Goal: Information Seeking & Learning: Learn about a topic

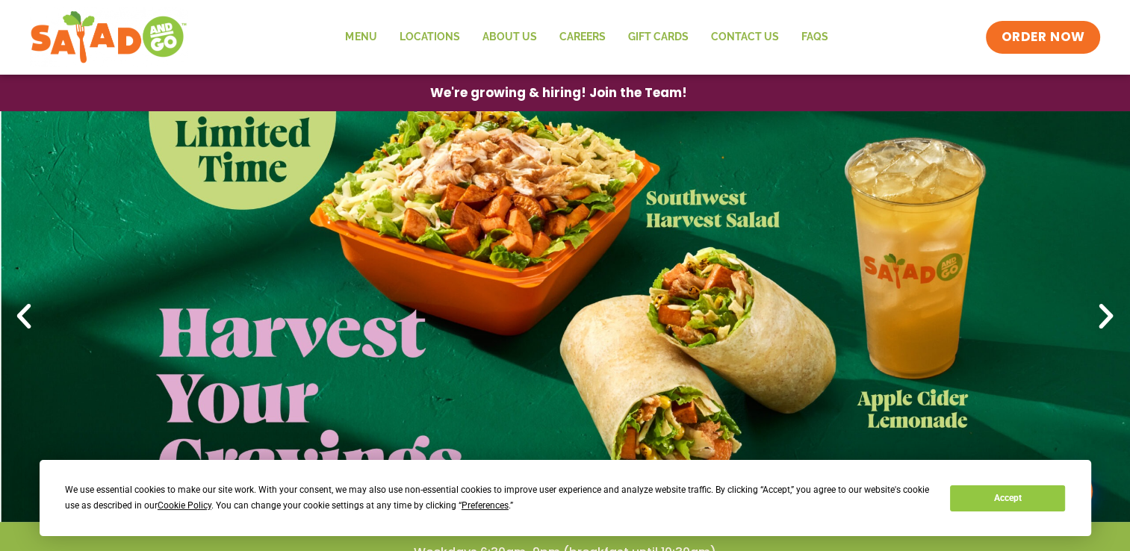
click at [103, 255] on link "1 / 4" at bounding box center [565, 316] width 1130 height 411
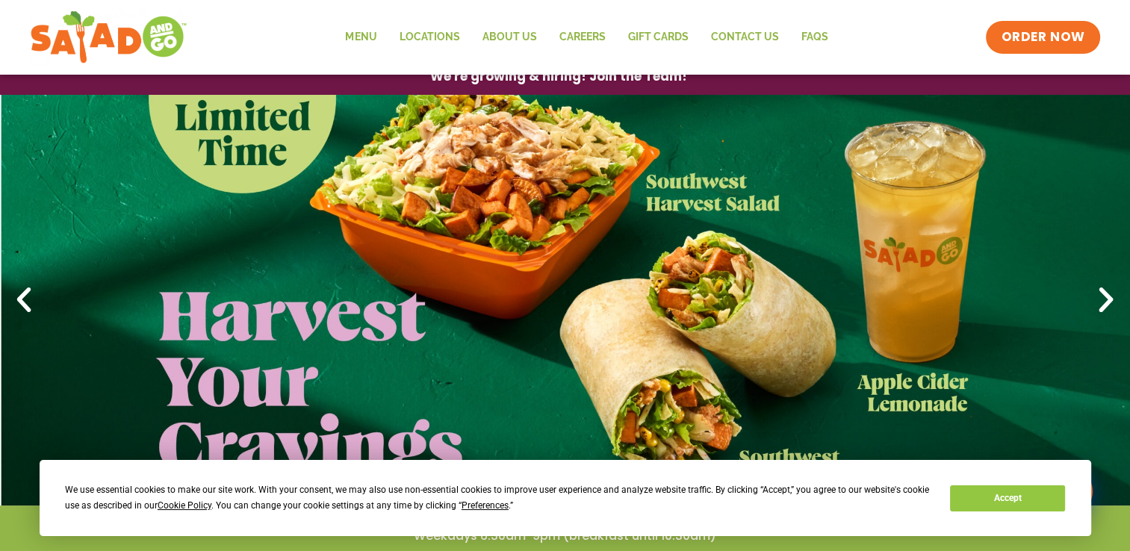
scroll to position [30, 0]
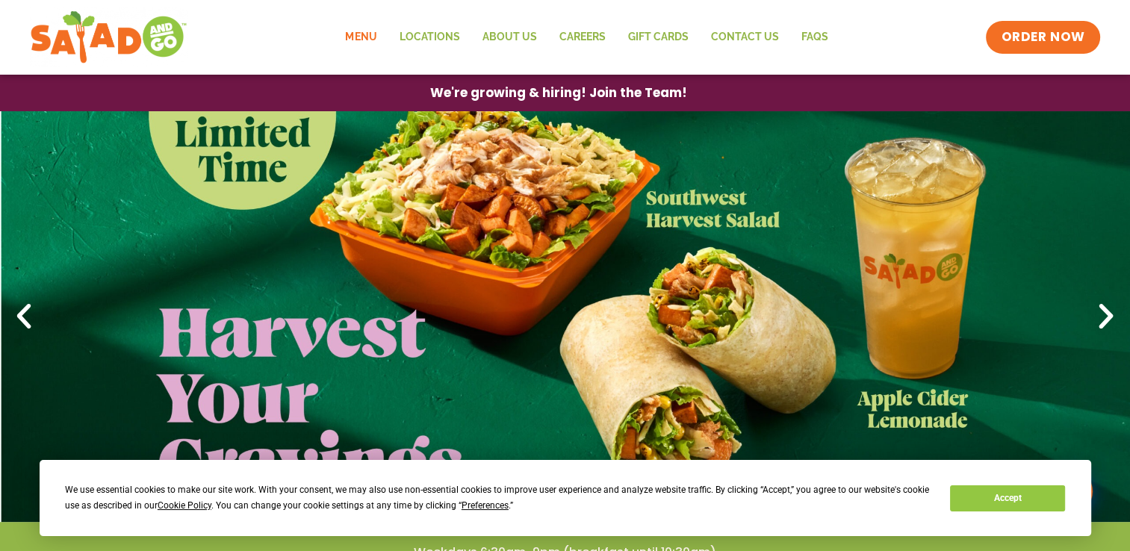
click at [361, 37] on link "Menu" at bounding box center [361, 37] width 54 height 34
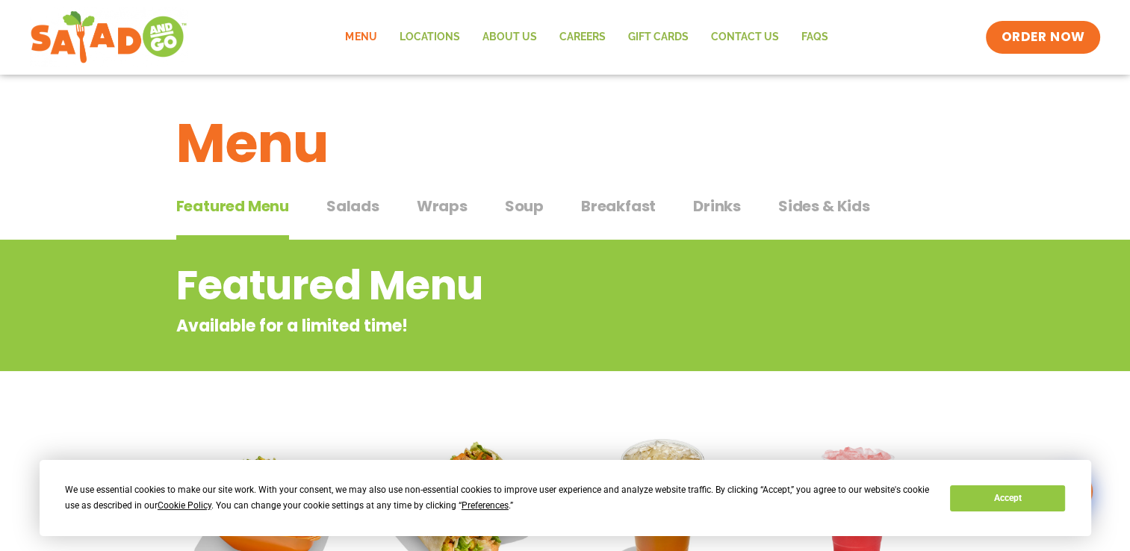
click at [351, 205] on span "Salads" at bounding box center [352, 206] width 53 height 22
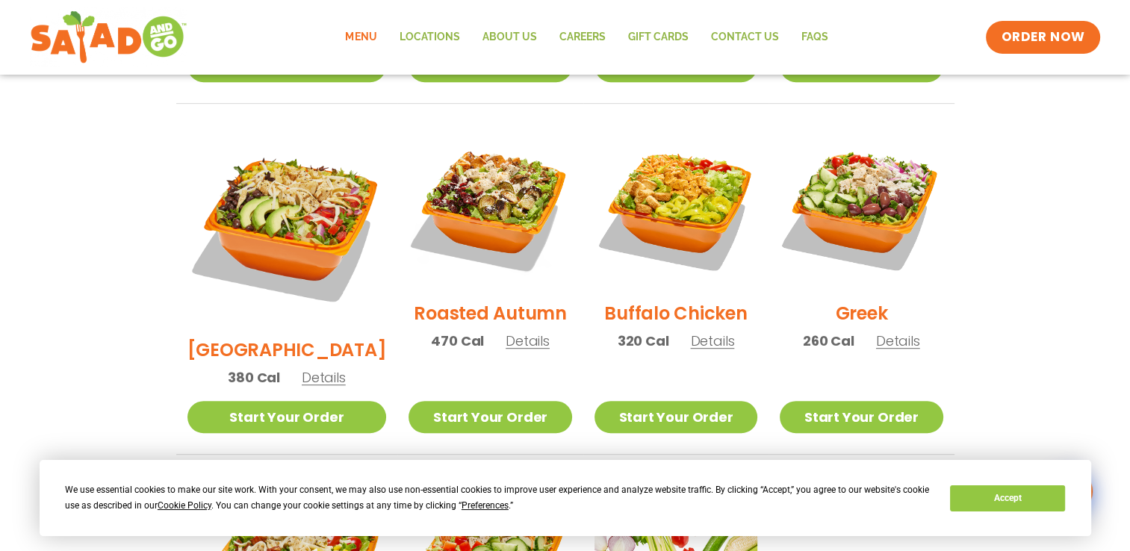
scroll to position [717, 0]
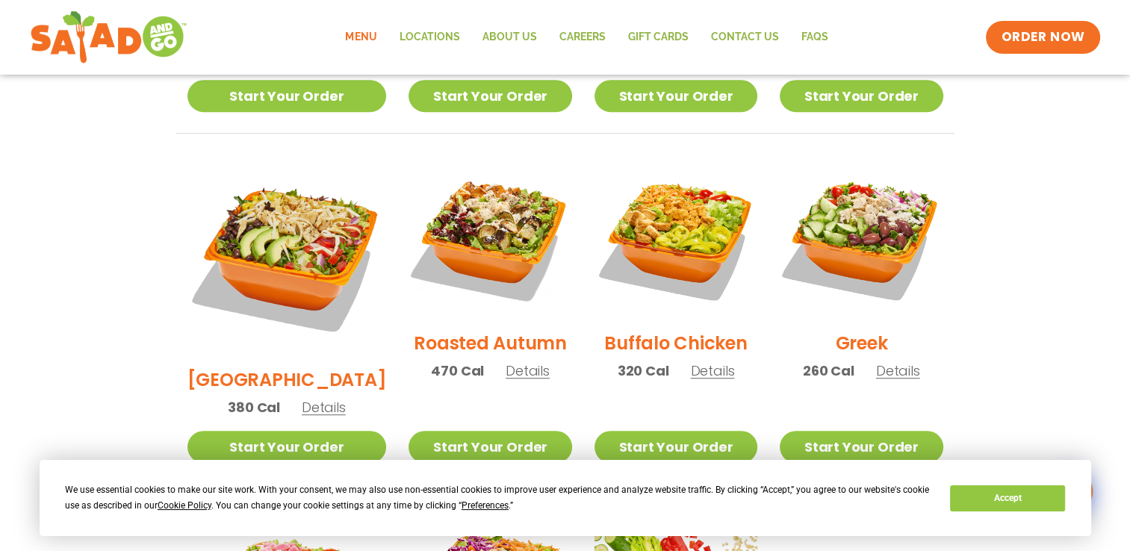
click at [486, 330] on h2 "Roasted Autumn" at bounding box center [490, 343] width 153 height 26
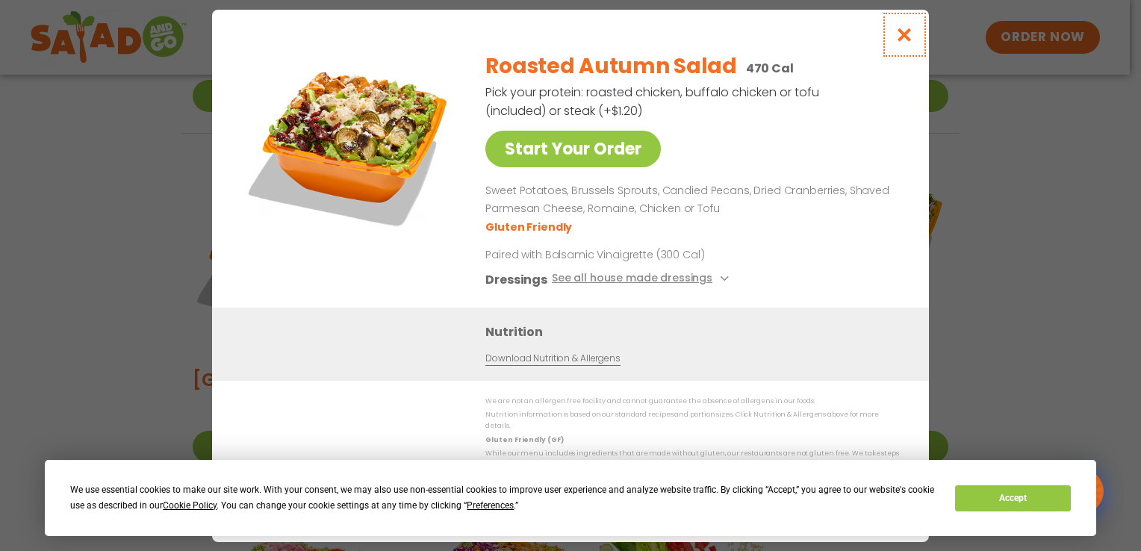
click at [902, 40] on icon "Close modal" at bounding box center [904, 35] width 19 height 16
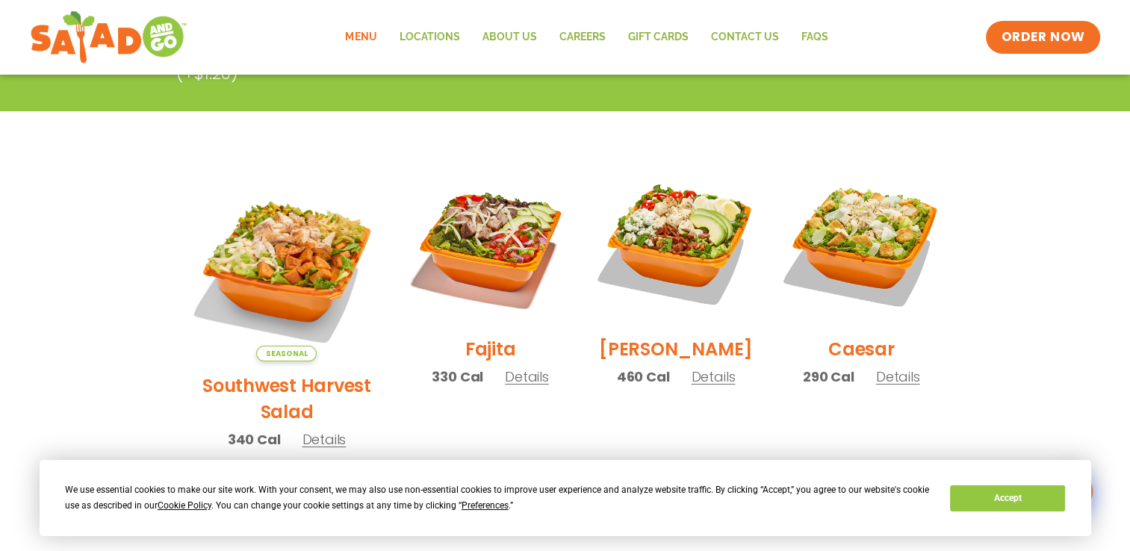
scroll to position [329, 0]
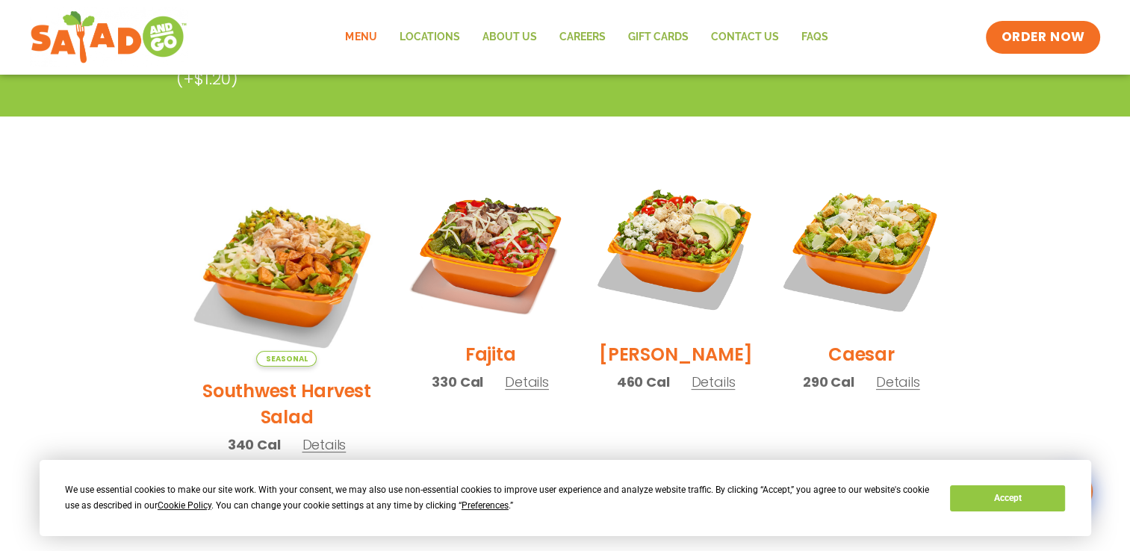
click at [652, 357] on h2 "Cobb" at bounding box center [676, 354] width 154 height 26
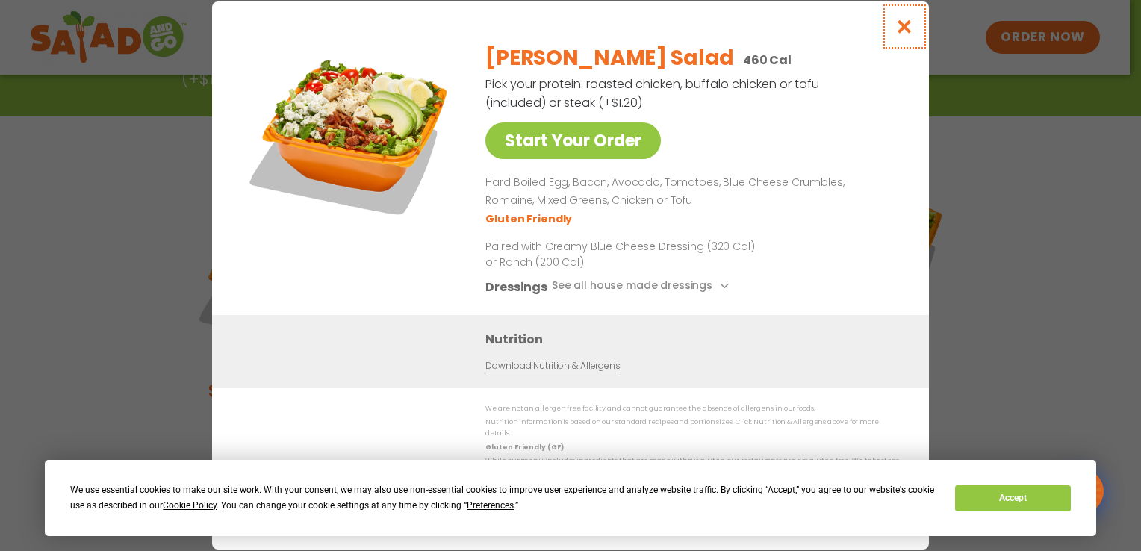
click at [904, 32] on icon "Close modal" at bounding box center [904, 27] width 19 height 16
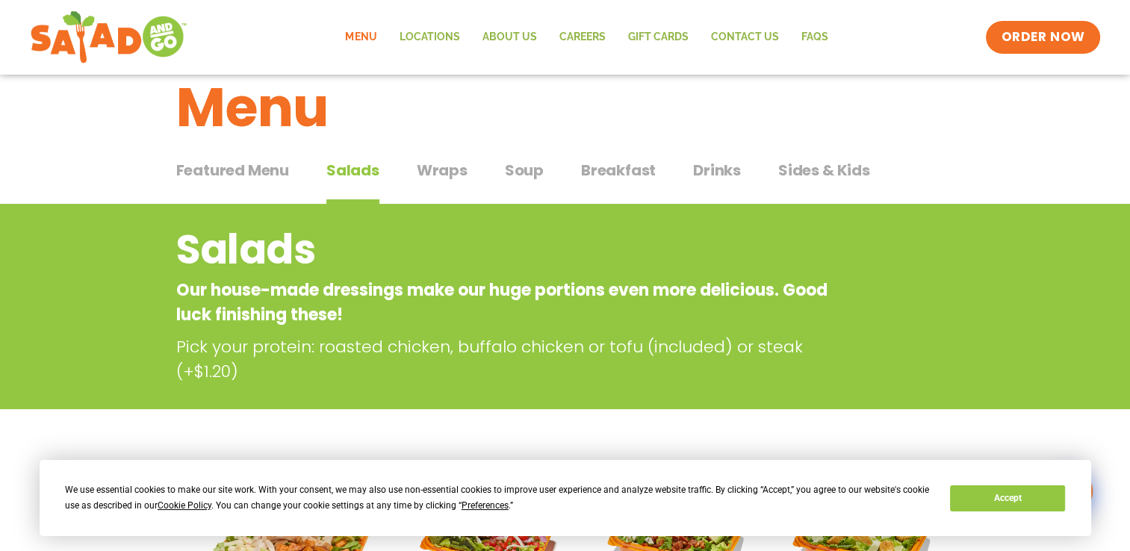
scroll to position [0, 0]
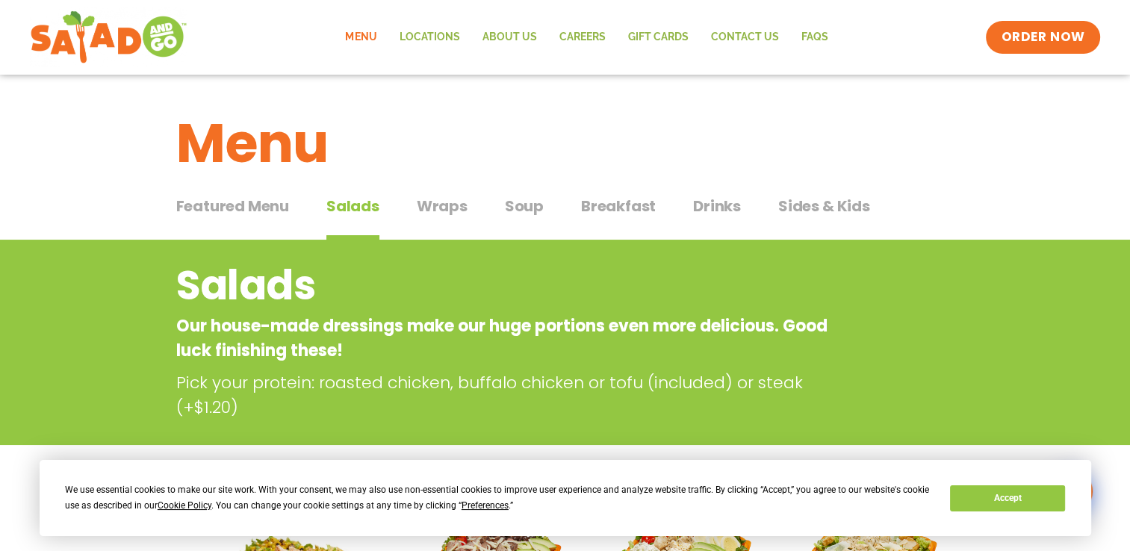
click at [519, 210] on span "Soup" at bounding box center [524, 206] width 39 height 22
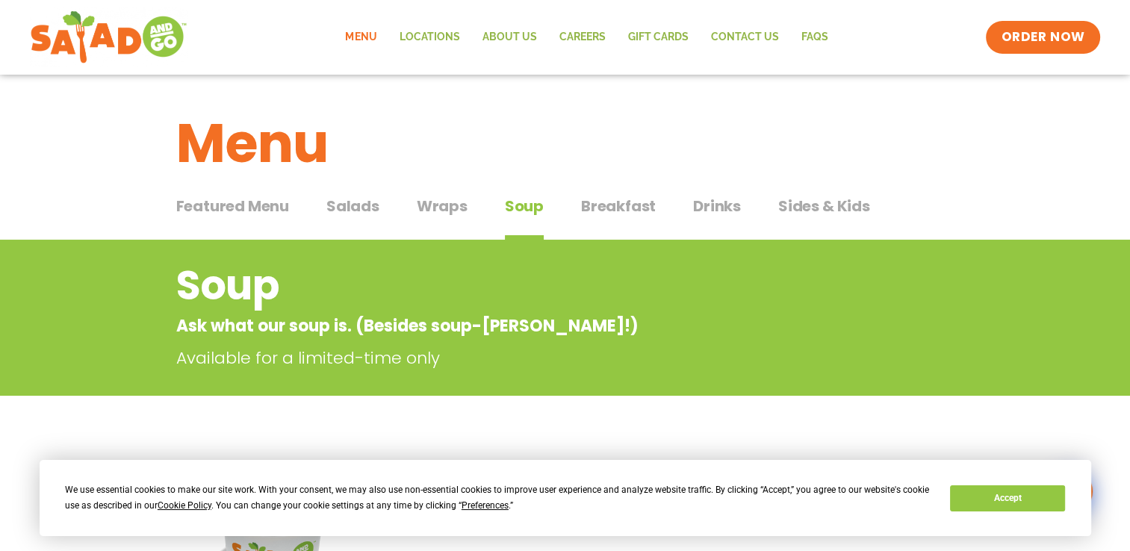
click at [431, 208] on span "Wraps" at bounding box center [442, 206] width 51 height 22
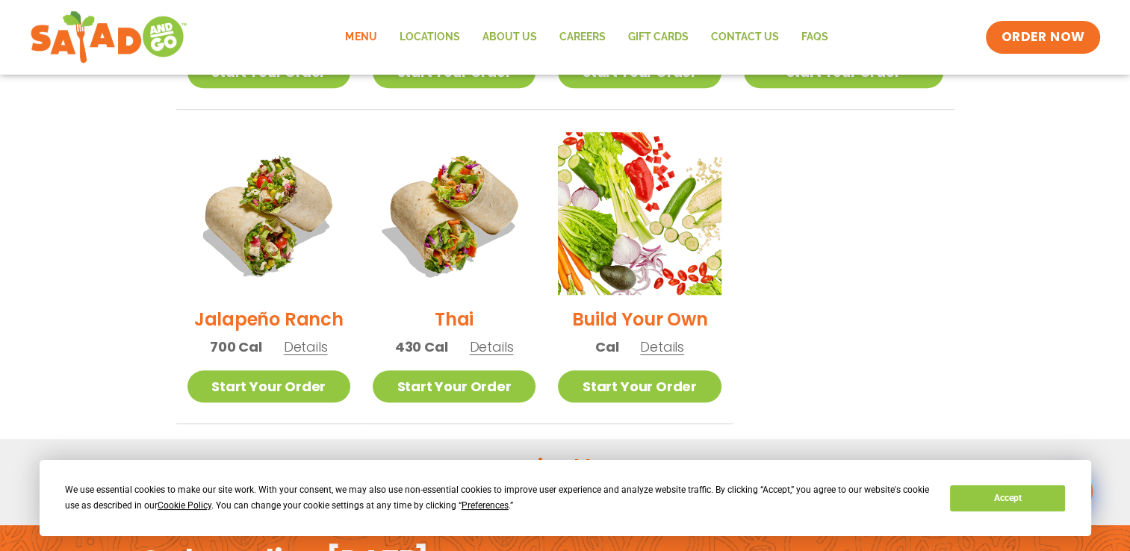
scroll to position [1075, 0]
